Goal: Information Seeking & Learning: Learn about a topic

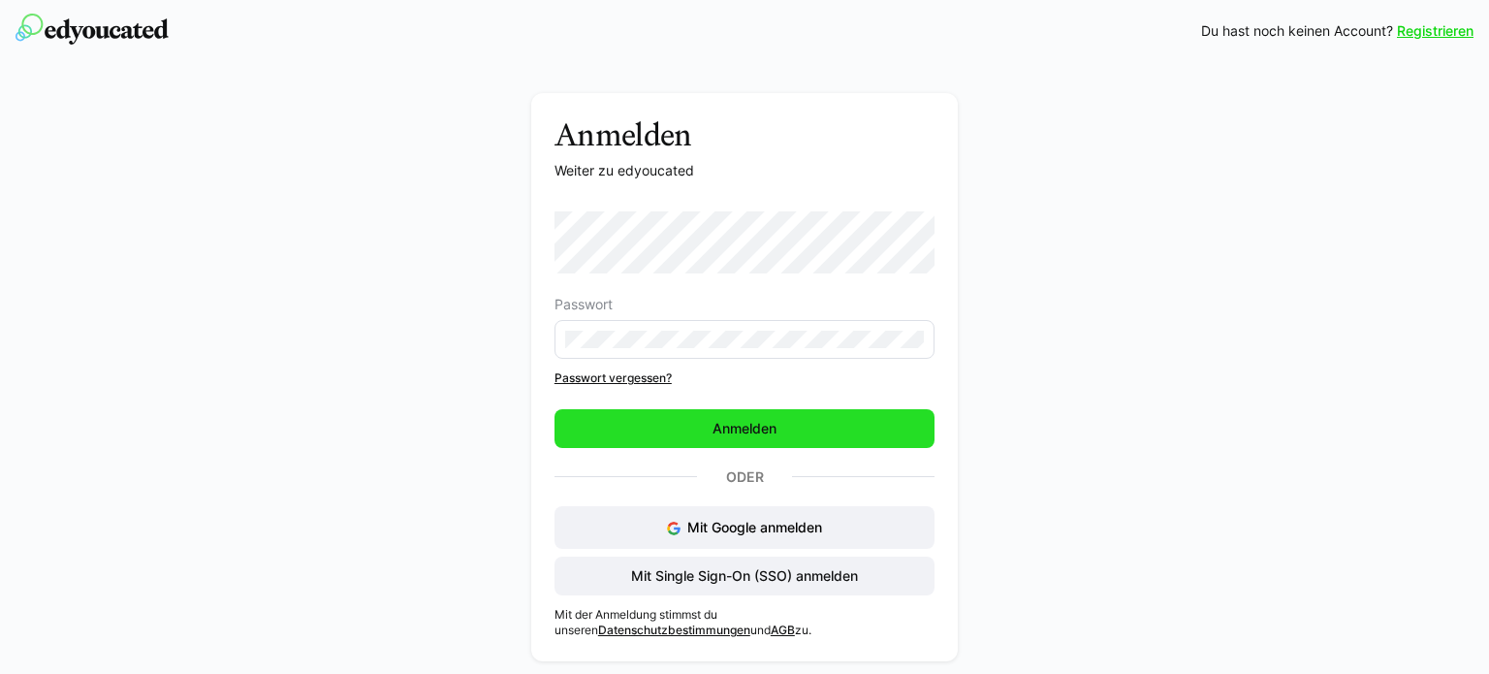
click at [801, 420] on span "Anmelden" at bounding box center [745, 428] width 380 height 39
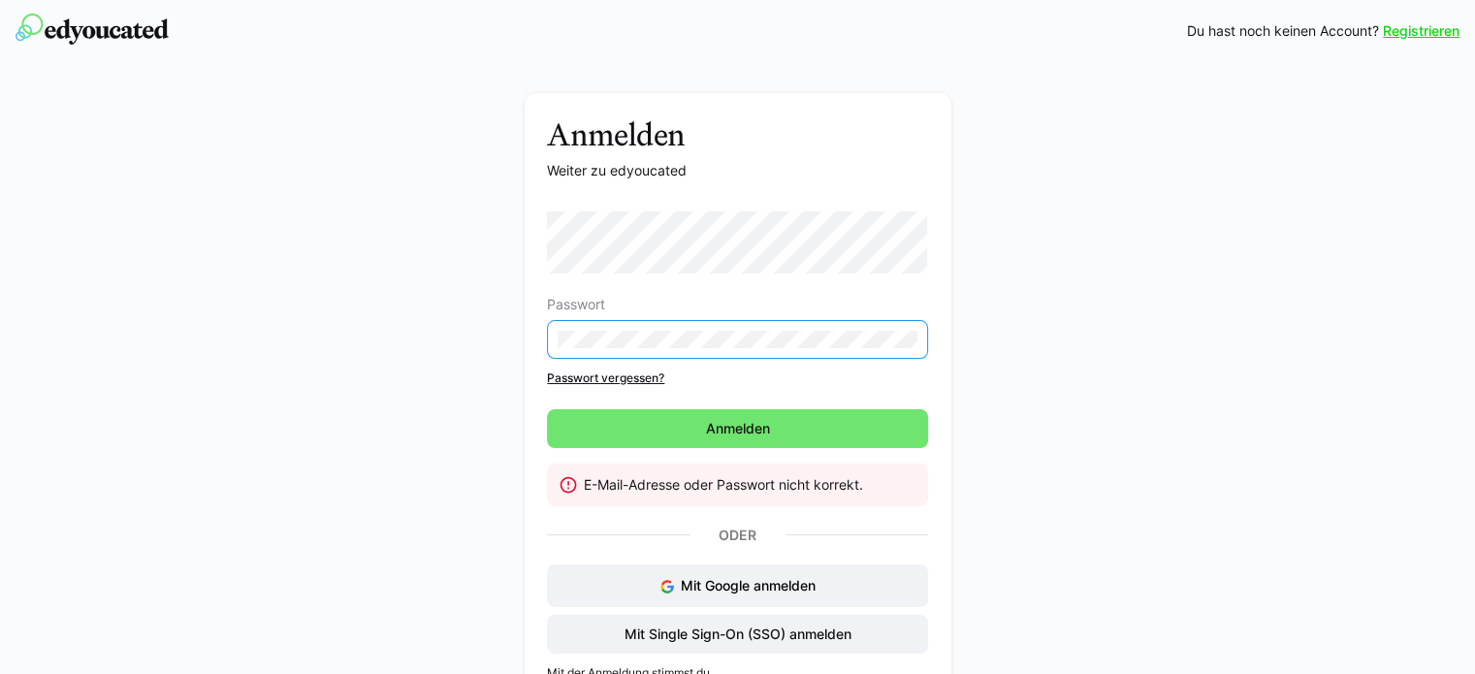
scroll to position [54, 0]
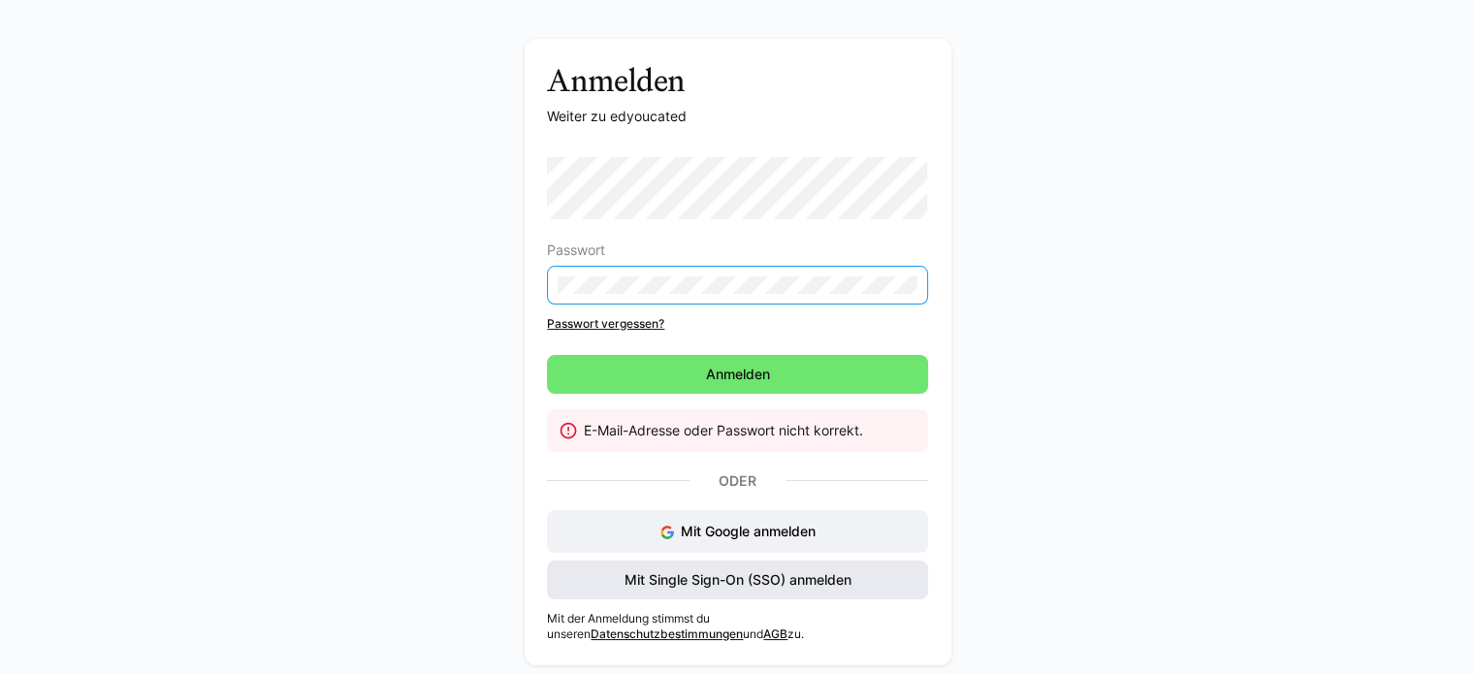
click at [737, 577] on span "Mit Single Sign-On (SSO) anmelden" at bounding box center [737, 579] width 233 height 19
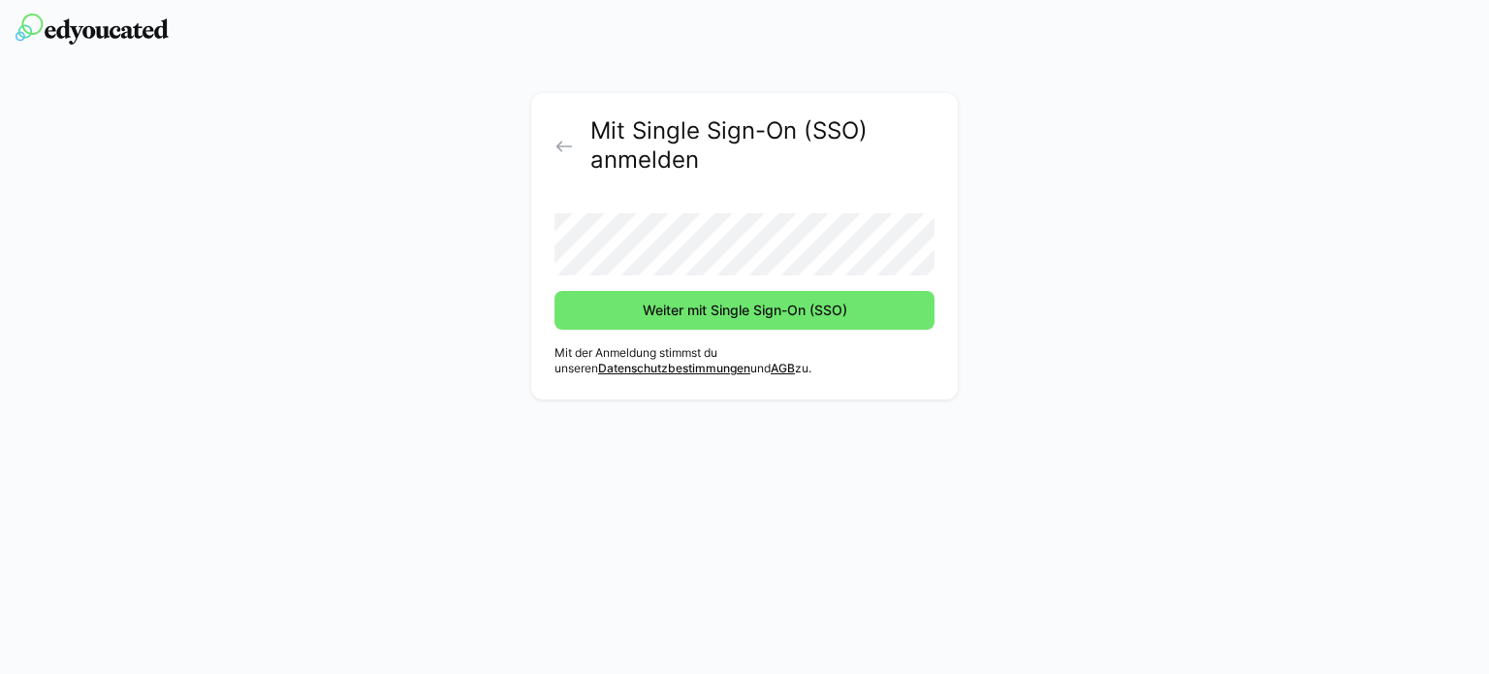
click at [562, 150] on eds-icon at bounding box center [564, 146] width 19 height 19
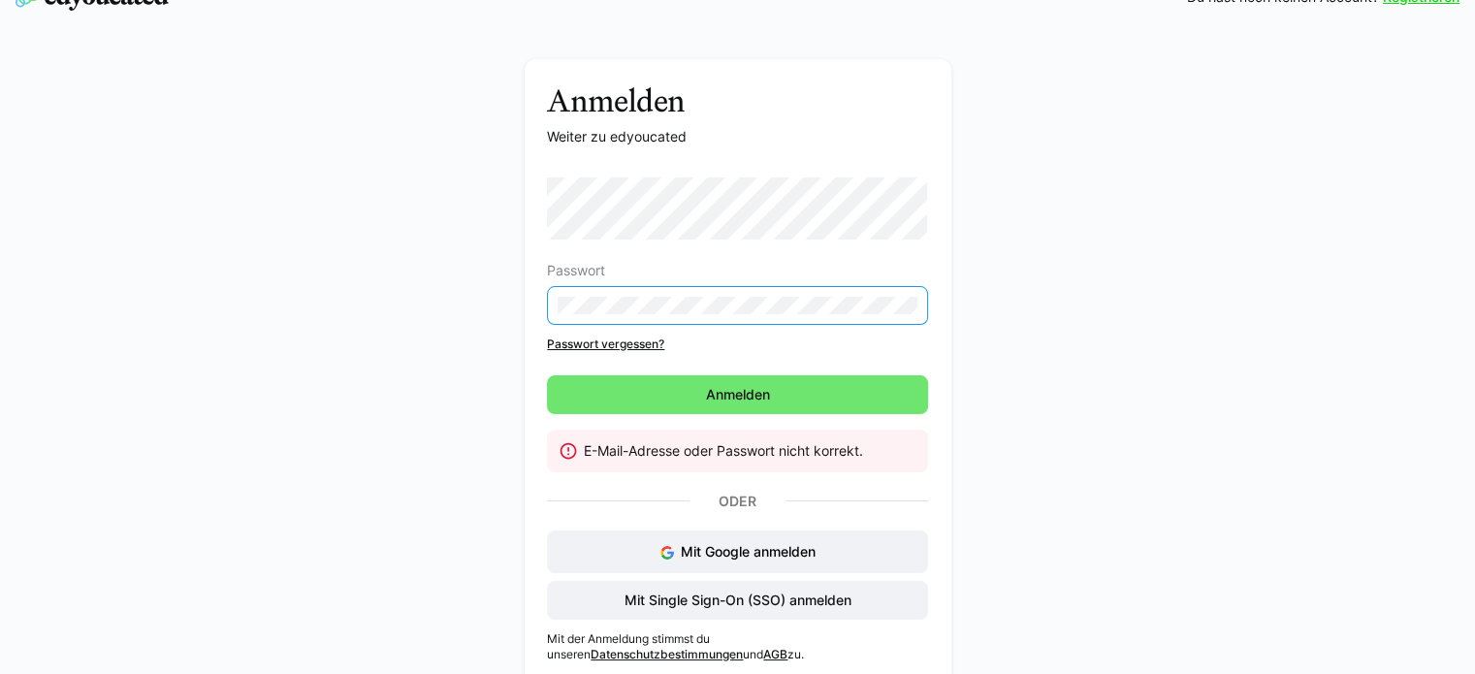
scroll to position [37, 0]
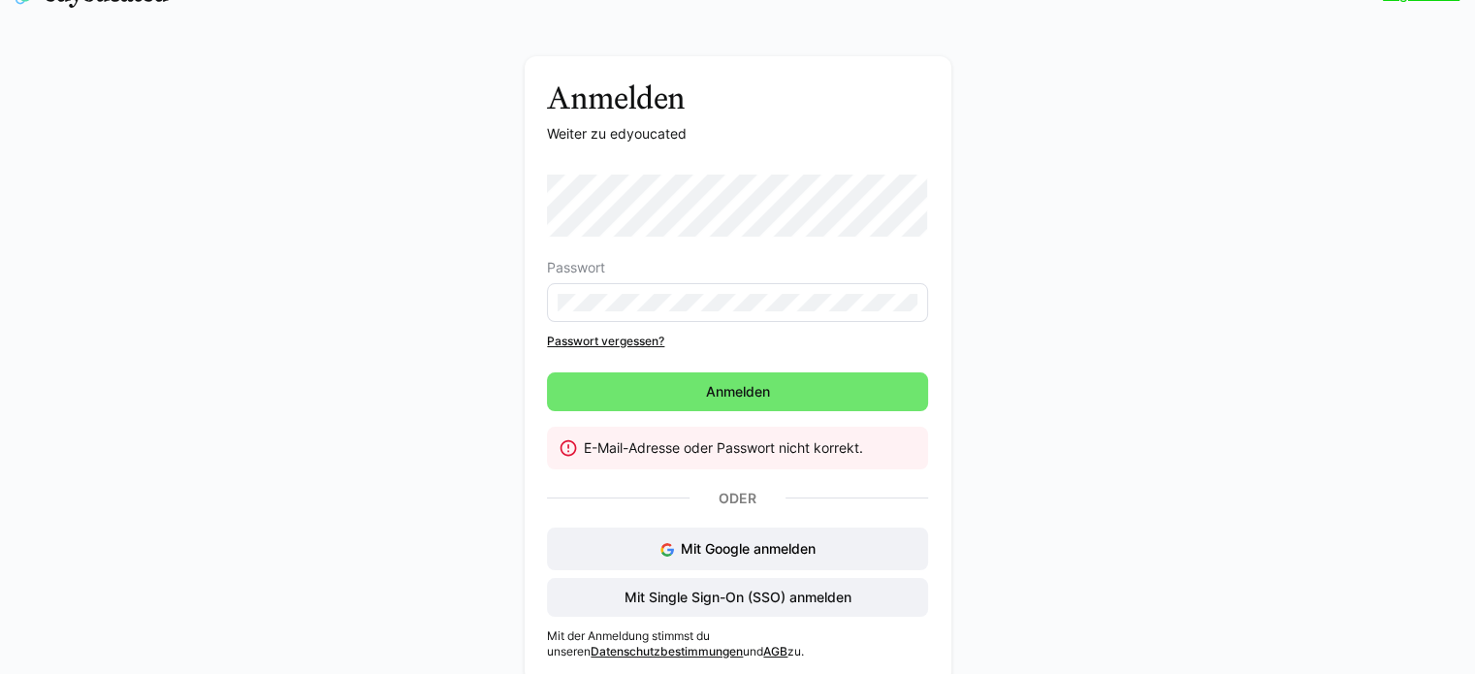
click at [620, 342] on link "Passwort vergessen?" at bounding box center [737, 342] width 380 height 16
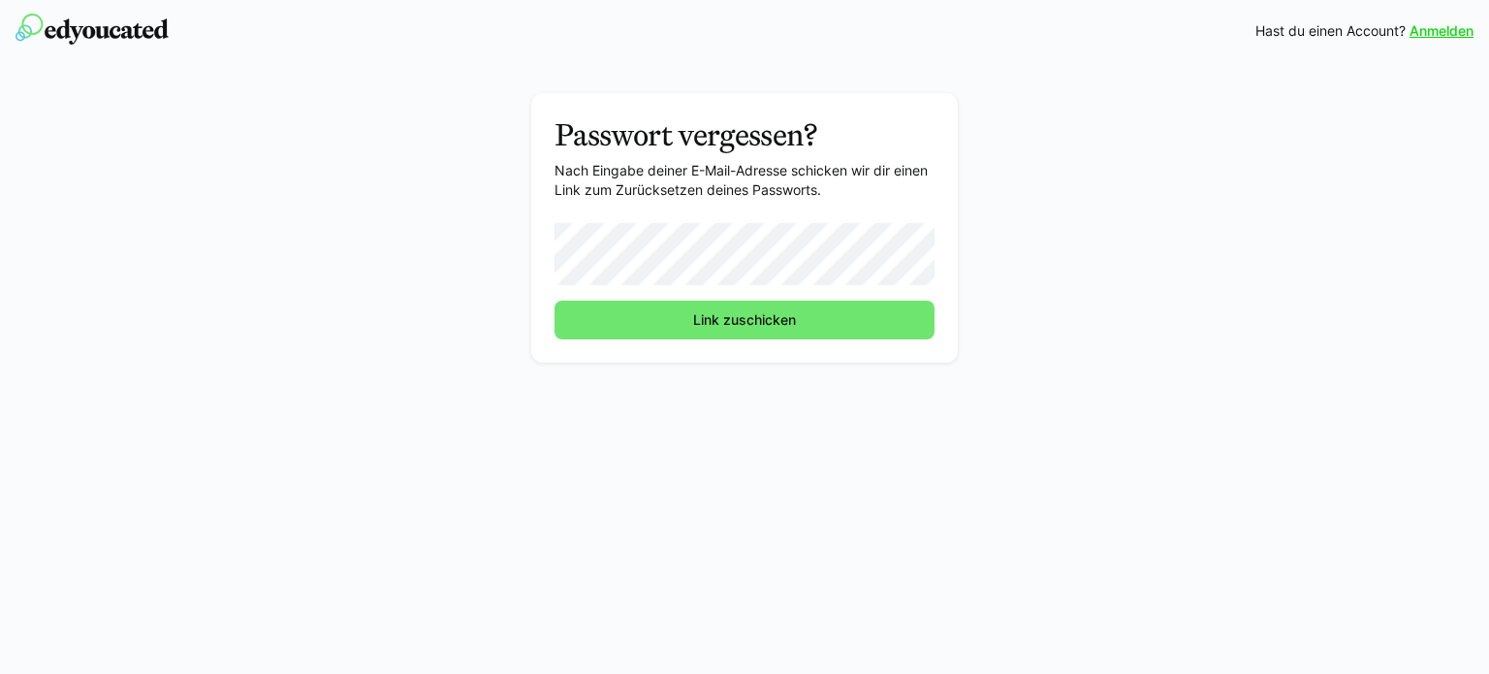
click at [555, 301] on button "Link zuschicken" at bounding box center [745, 320] width 380 height 39
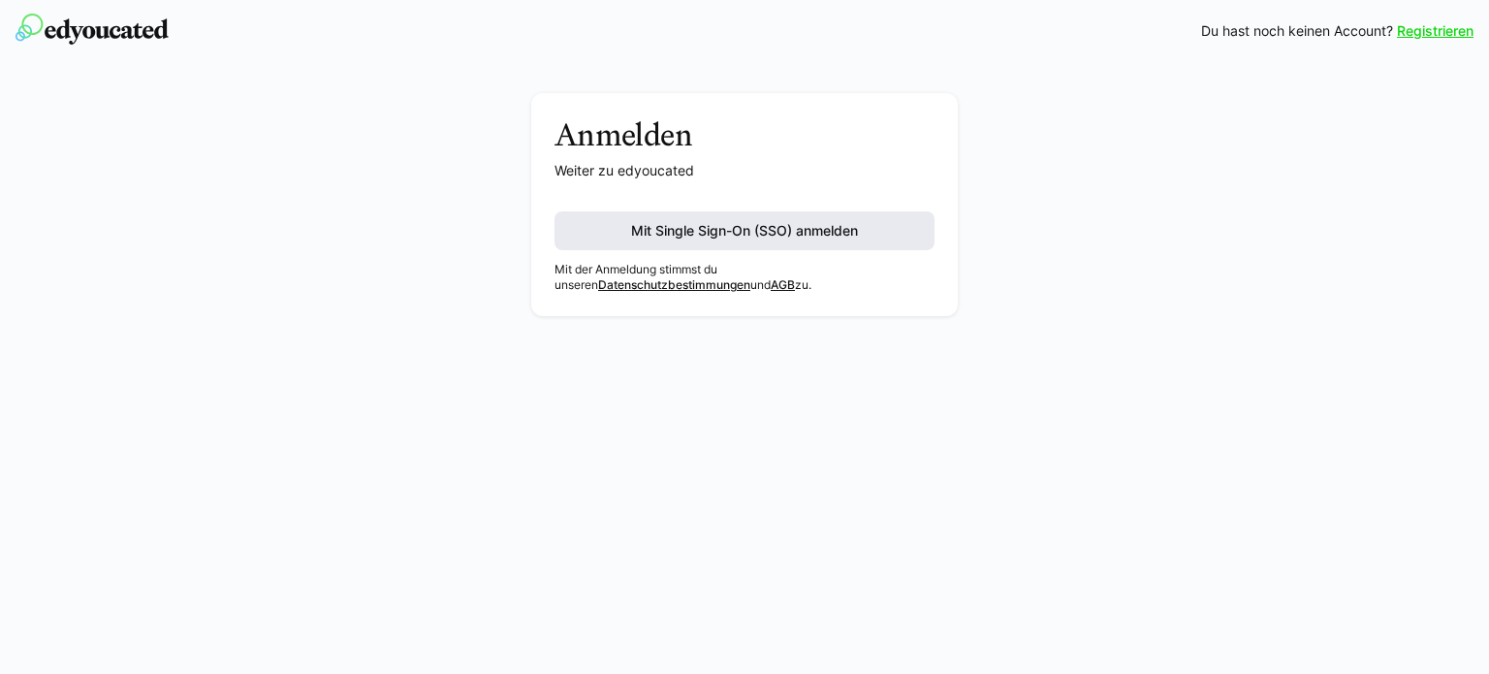
click at [802, 222] on span "Mit Single Sign-On (SSO) anmelden" at bounding box center [744, 230] width 233 height 19
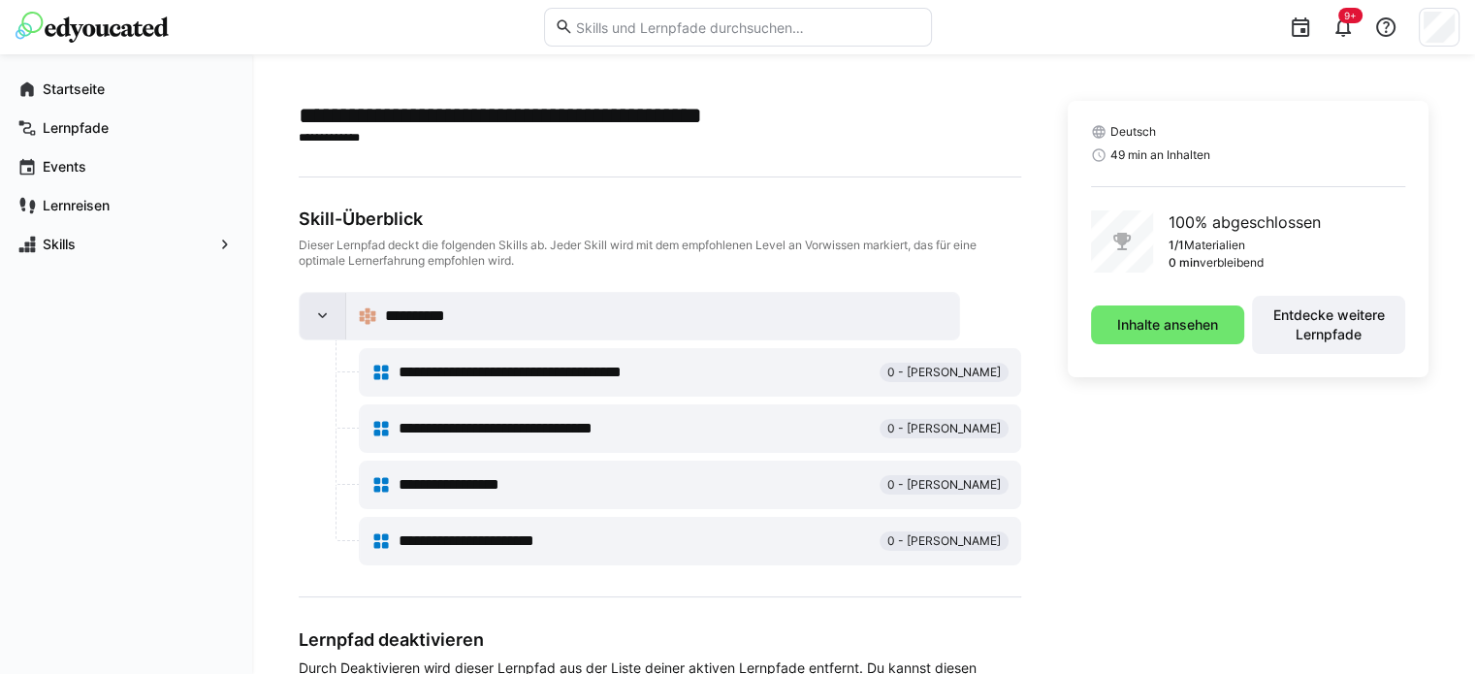
click at [310, 309] on div at bounding box center [323, 316] width 47 height 47
